Goal: Check status: Check status

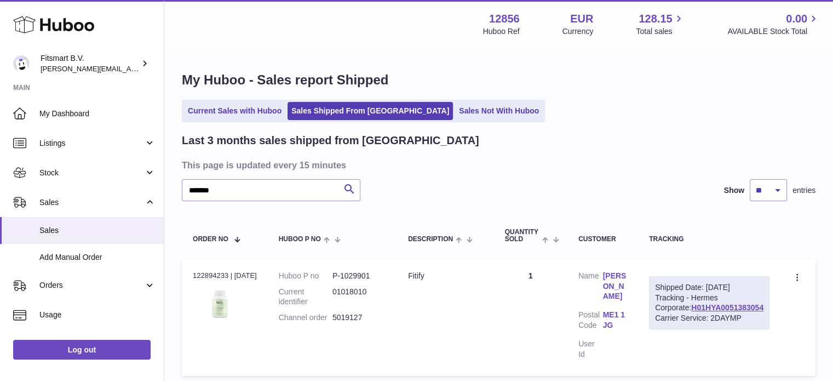
click at [77, 27] on icon at bounding box center [53, 25] width 81 height 22
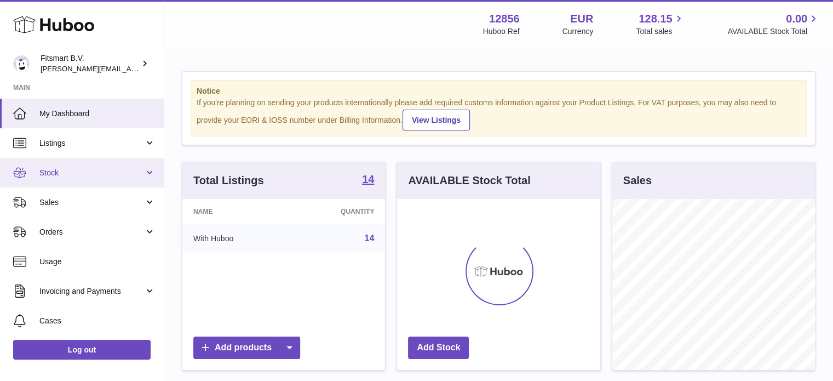
scroll to position [171, 203]
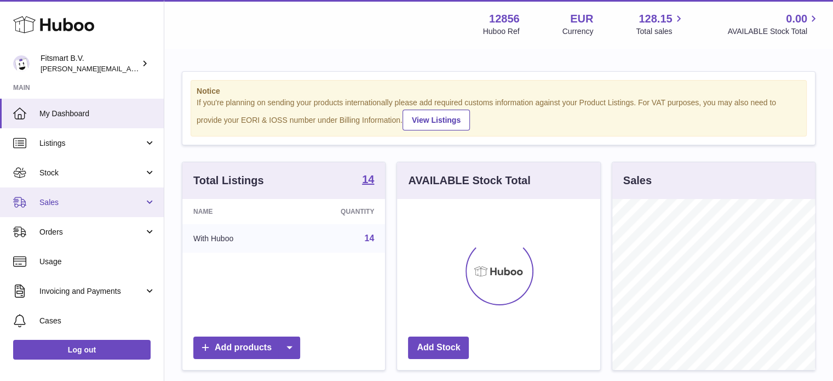
click at [108, 193] on link "Sales" at bounding box center [82, 202] width 164 height 30
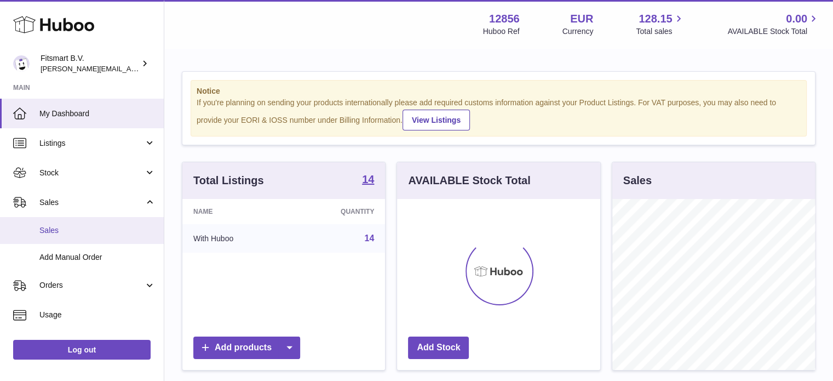
click at [100, 227] on span "Sales" at bounding box center [97, 230] width 116 height 10
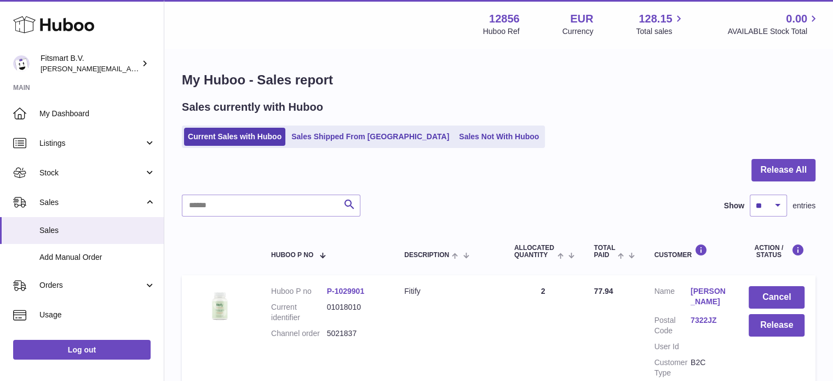
click at [328, 124] on div "Sales currently with Huboo Current Sales with Huboo Sales Shipped From [GEOGRAP…" at bounding box center [499, 124] width 634 height 48
click at [325, 138] on link "Sales Shipped From [GEOGRAPHIC_DATA]" at bounding box center [370, 137] width 165 height 18
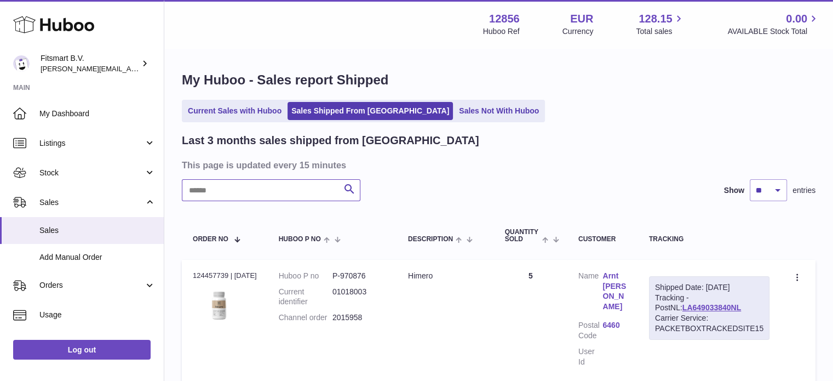
click at [253, 197] on input "text" at bounding box center [271, 190] width 179 height 22
paste input "*******"
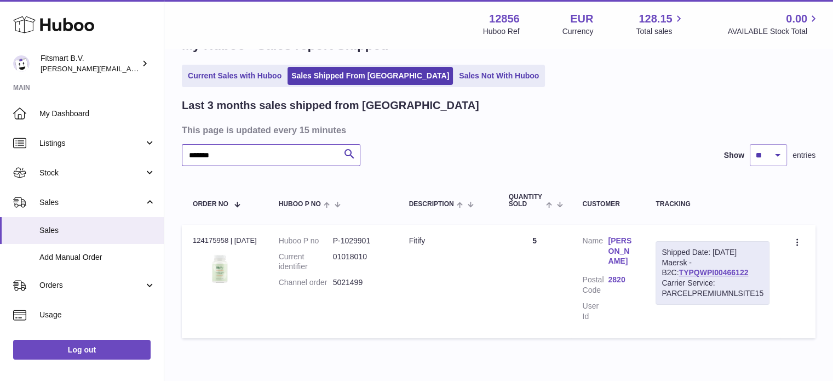
scroll to position [55, 0]
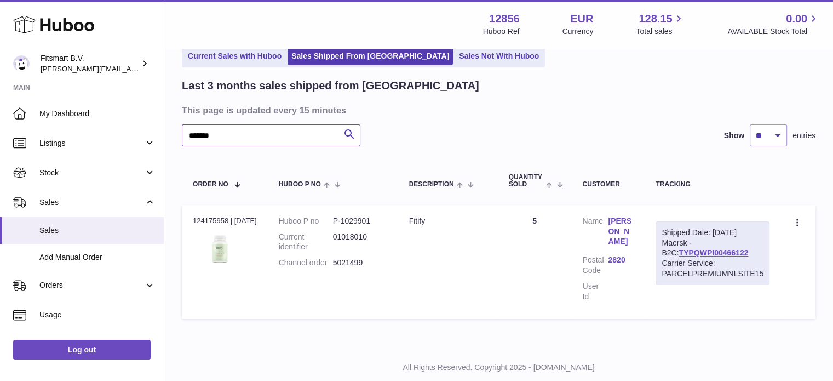
type input "*******"
drag, startPoint x: 714, startPoint y: 231, endPoint x: 769, endPoint y: 234, distance: 55.4
click at [769, 234] on td "Shipped Date: 8th Sep 2025 Maersk - B2C: TYPQWPI00466122 Carrier Service: PARCE…" at bounding box center [713, 261] width 136 height 113
copy div "8th Sep 2025"
drag, startPoint x: 744, startPoint y: 251, endPoint x: 661, endPoint y: 252, distance: 82.7
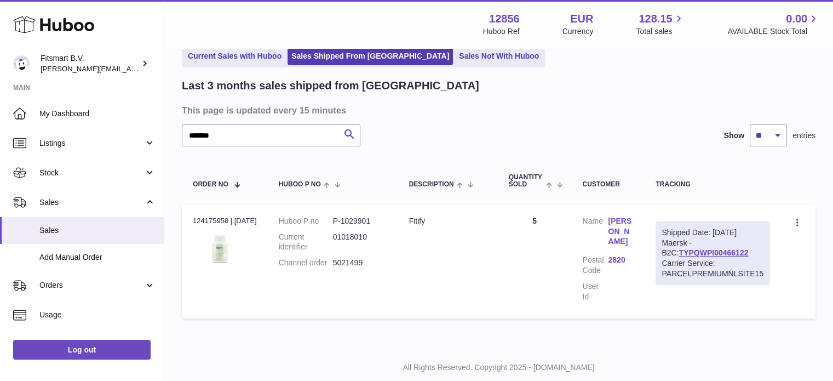
click at [661, 252] on div "Shipped Date: 8th Sep 2025 Maersk - B2C: TYPQWPI00466122 Carrier Service: PARCE…" at bounding box center [713, 253] width 114 height 64
copy link "TYPQWPI00466122"
drag, startPoint x: 713, startPoint y: 231, endPoint x: 429, endPoint y: 178, distance: 288.6
click at [776, 235] on td "Shipped Date: 8th Sep 2025 Maersk - B2C: TYPQWPI00466122 Carrier Service: PARCE…" at bounding box center [713, 261] width 136 height 113
copy div "8th Sep 2025"
